Goal: Book appointment/travel/reservation: Book appointment/travel/reservation

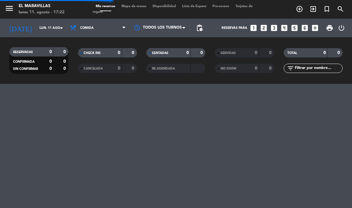
select select "es"
select select "lunch"
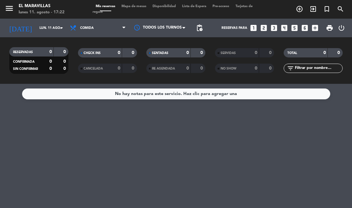
click at [107, 6] on span "Mis reservas" at bounding box center [106, 6] width 26 height 3
click at [108, 5] on span "Mis reservas" at bounding box center [106, 6] width 26 height 3
click at [109, 5] on span "Mis reservas" at bounding box center [106, 6] width 26 height 3
click at [110, 5] on span "Mis reservas" at bounding box center [106, 6] width 26 height 3
click at [302, 8] on icon "add_circle_outline" at bounding box center [299, 8] width 7 height 7
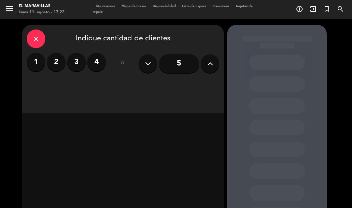
click at [58, 61] on label "2" at bounding box center [56, 62] width 19 height 19
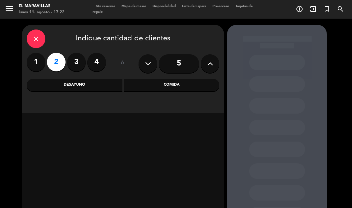
click at [157, 85] on div "Comida" at bounding box center [172, 85] width 96 height 12
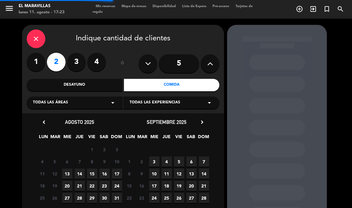
click at [98, 98] on div "Todas las áreas arrow_drop_down" at bounding box center [75, 103] width 96 height 12
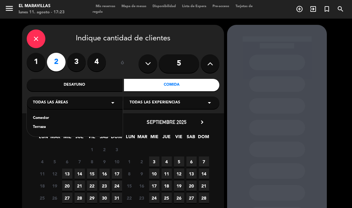
click at [66, 128] on div "Terraza" at bounding box center [75, 127] width 84 height 6
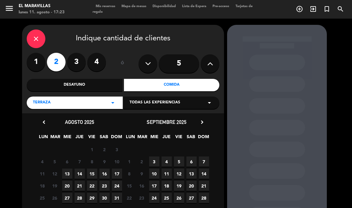
click at [188, 100] on div "Todas las experiencias arrow_drop_down" at bounding box center [171, 103] width 96 height 12
click at [162, 118] on div "TERRAZA" at bounding box center [172, 118] width 84 height 6
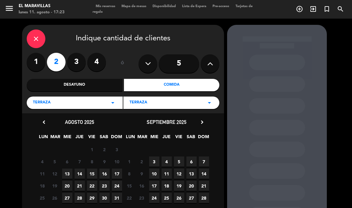
click at [190, 103] on div "TERRAZA arrow_drop_down" at bounding box center [171, 103] width 96 height 12
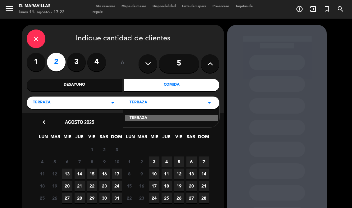
click at [101, 103] on div "Terraza arrow_drop_down" at bounding box center [75, 103] width 96 height 12
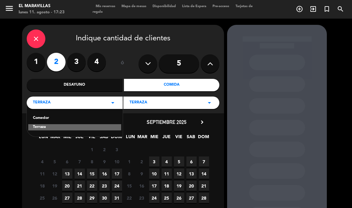
click at [110, 98] on div "Terraza arrow_drop_down" at bounding box center [75, 103] width 96 height 12
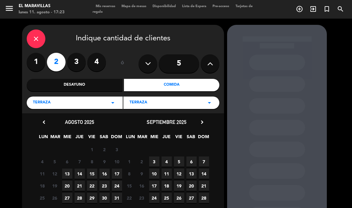
click at [112, 101] on icon "arrow_drop_down" at bounding box center [112, 102] width 7 height 7
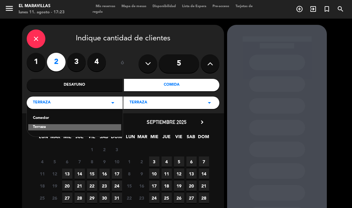
click at [82, 116] on div "Comedor" at bounding box center [75, 118] width 84 height 6
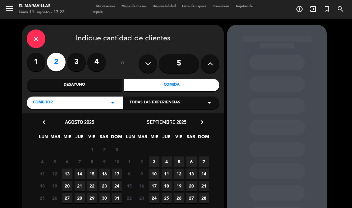
click at [39, 38] on icon "close" at bounding box center [35, 38] width 7 height 7
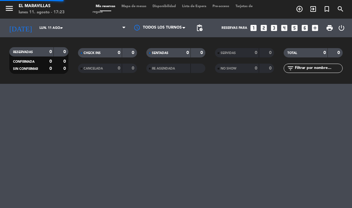
select select "lunch"
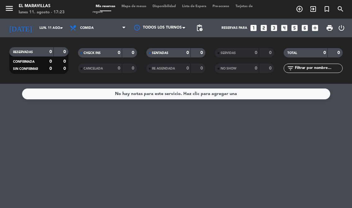
click at [31, 10] on div "lunes 11. agosto - 17:23" at bounding box center [42, 12] width 46 height 6
click at [11, 7] on icon "menu" at bounding box center [9, 8] width 9 height 9
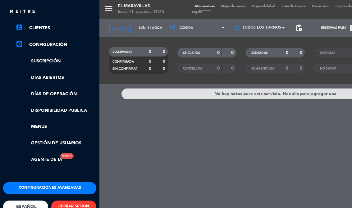
scroll to position [45, 0]
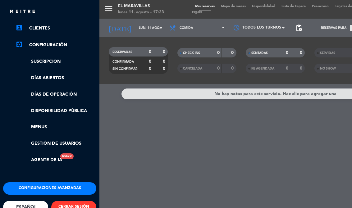
click at [239, 181] on div "menu El Maravillas [DATE] 11. agosto - 17:23 Mis reservas Mapa de mesas Disponi…" at bounding box center [275, 104] width 352 height 208
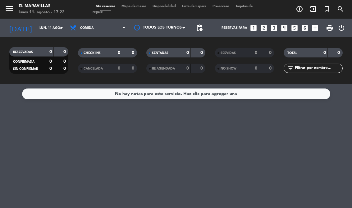
click at [12, 2] on div "menu El Maravillas [DATE] 11. agosto - 17:23 Mis reservas Mapa de mesas Disponi…" at bounding box center [176, 9] width 352 height 19
click at [15, 5] on span "menu" at bounding box center [12, 9] width 14 height 15
click at [6, 11] on icon "menu" at bounding box center [9, 8] width 9 height 9
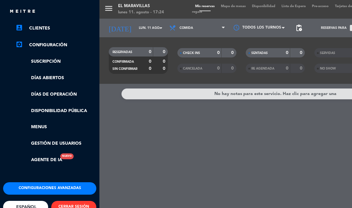
click at [48, 141] on link "Gestión de usuarios" at bounding box center [56, 143] width 81 height 7
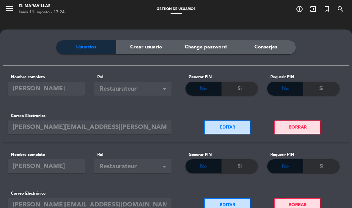
scroll to position [-1, 0]
click at [8, 7] on icon "menu" at bounding box center [9, 8] width 9 height 9
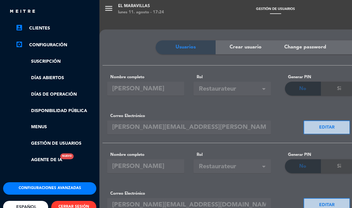
click at [80, 105] on ul "chrome_reader_mode Listado de Reservas account_box Clientes settings_applicatio…" at bounding box center [49, 86] width 93 height 156
click at [60, 91] on link "Días de Operación" at bounding box center [56, 94] width 81 height 7
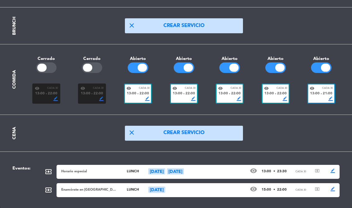
scroll to position [10, 0]
click at [49, 62] on div at bounding box center [46, 67] width 21 height 11
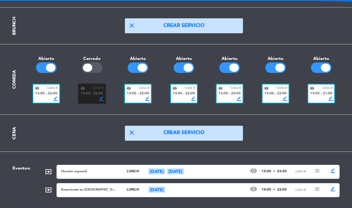
click at [89, 64] on div at bounding box center [87, 68] width 9 height 8
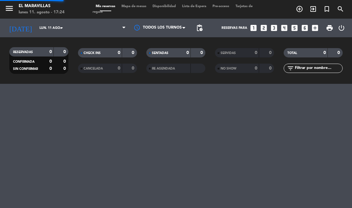
select select "lunch"
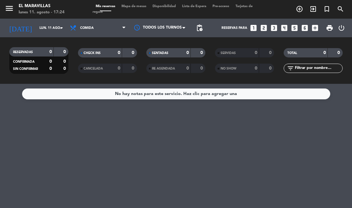
click at [298, 9] on icon "add_circle_outline" at bounding box center [299, 8] width 7 height 7
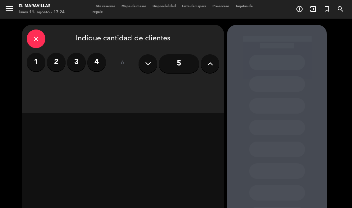
click at [52, 63] on label "2" at bounding box center [56, 62] width 19 height 19
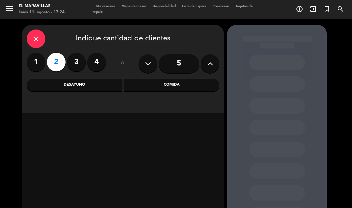
click at [102, 83] on div "Desayuno" at bounding box center [75, 85] width 96 height 12
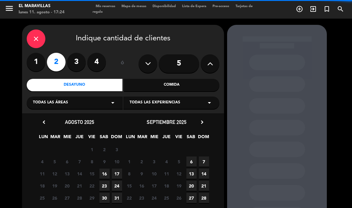
click at [90, 105] on div "Todas las áreas arrow_drop_down" at bounding box center [75, 103] width 96 height 12
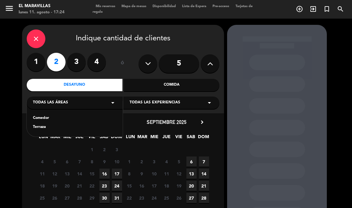
click at [77, 120] on div "Comedor" at bounding box center [75, 118] width 84 height 6
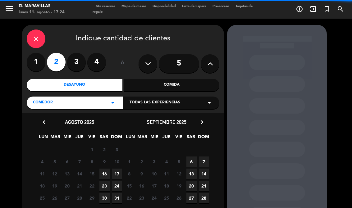
click at [178, 100] on span "Todas las experiencias" at bounding box center [155, 103] width 51 height 6
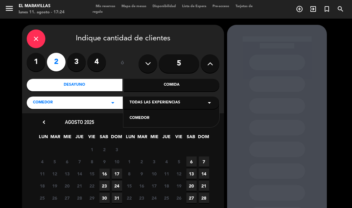
click at [156, 121] on div "COMEDOR" at bounding box center [172, 118] width 84 height 6
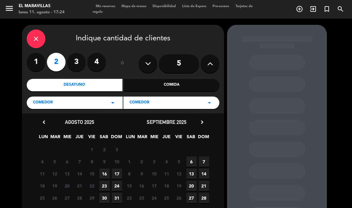
click at [39, 40] on icon "close" at bounding box center [35, 38] width 7 height 7
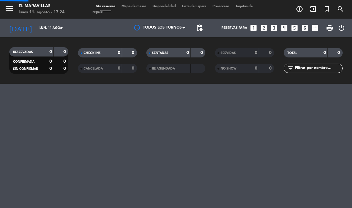
select select "lunch"
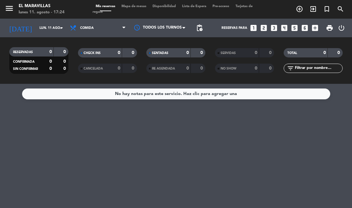
scroll to position [-1, 0]
